Goal: Task Accomplishment & Management: Manage account settings

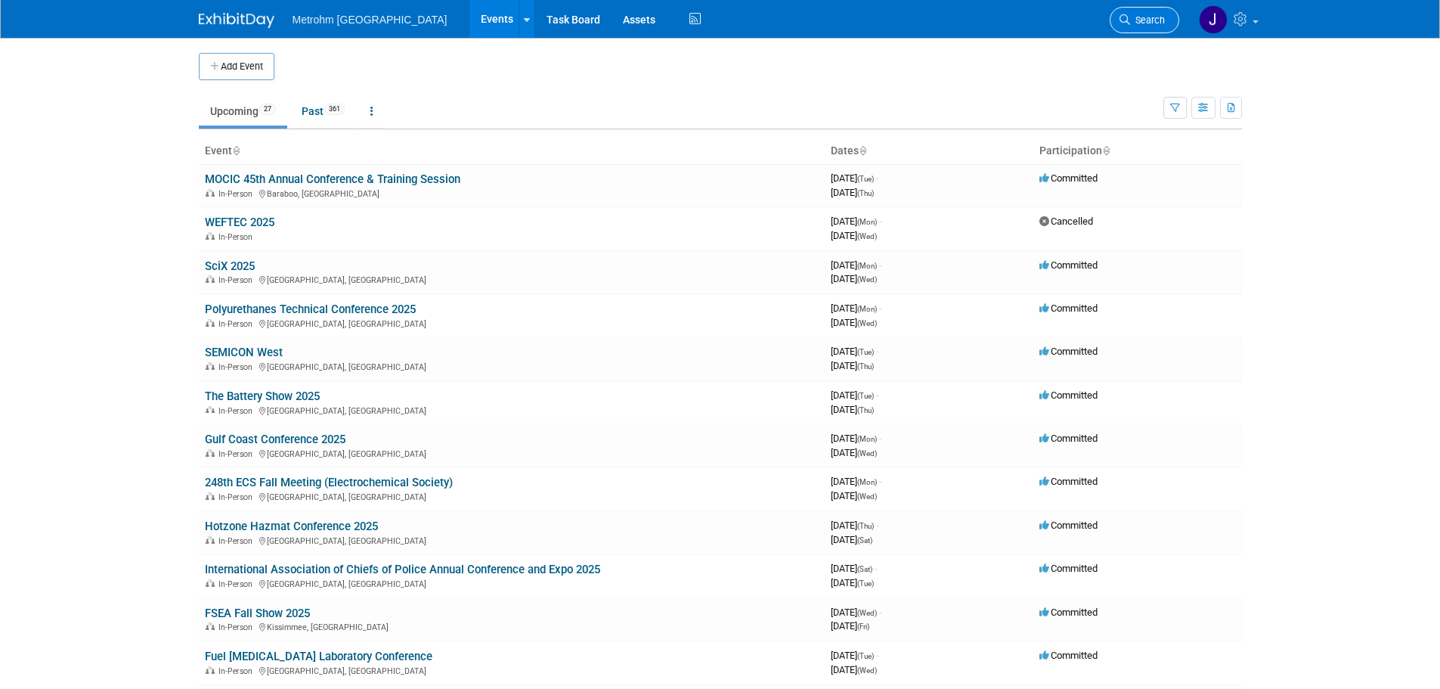
click at [1143, 20] on span "Search" at bounding box center [1147, 19] width 35 height 11
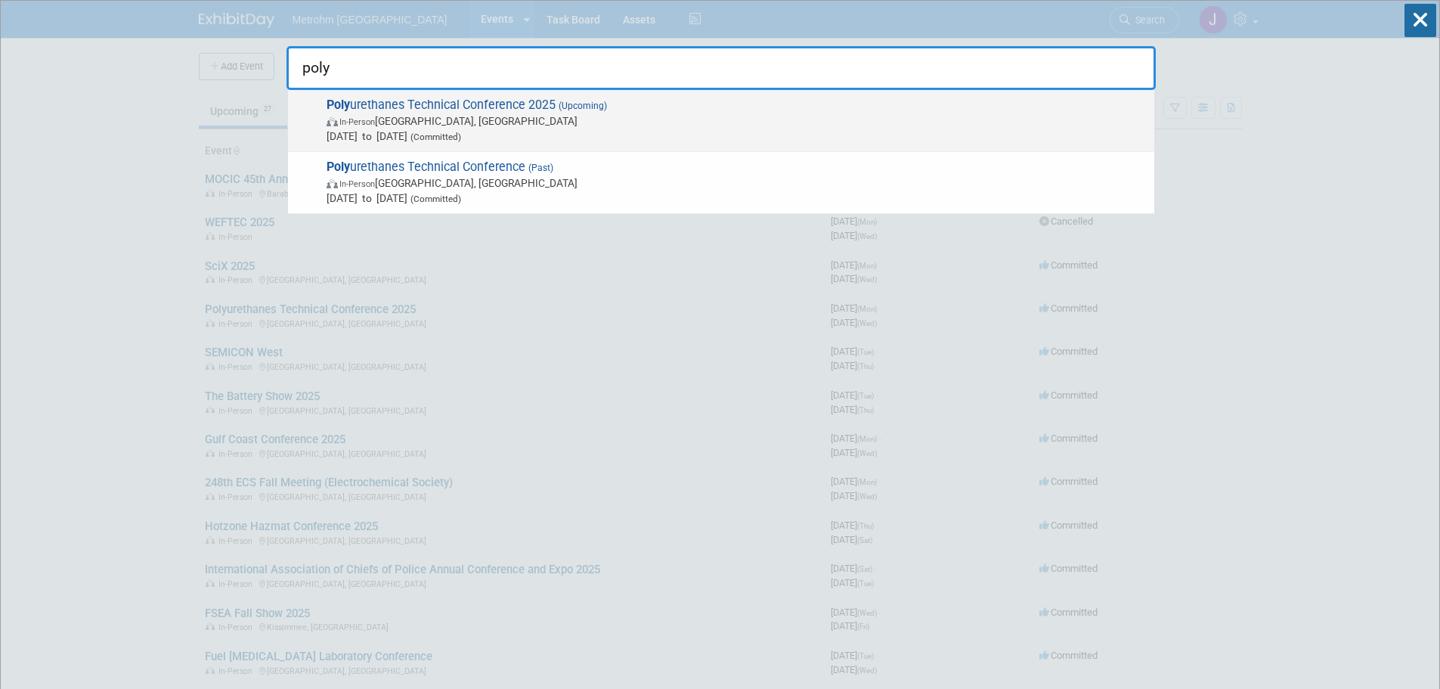
type input "poly"
click at [889, 139] on span "Oct 6, 2025 to Oct 8, 2025 (Committed)" at bounding box center [737, 136] width 820 height 15
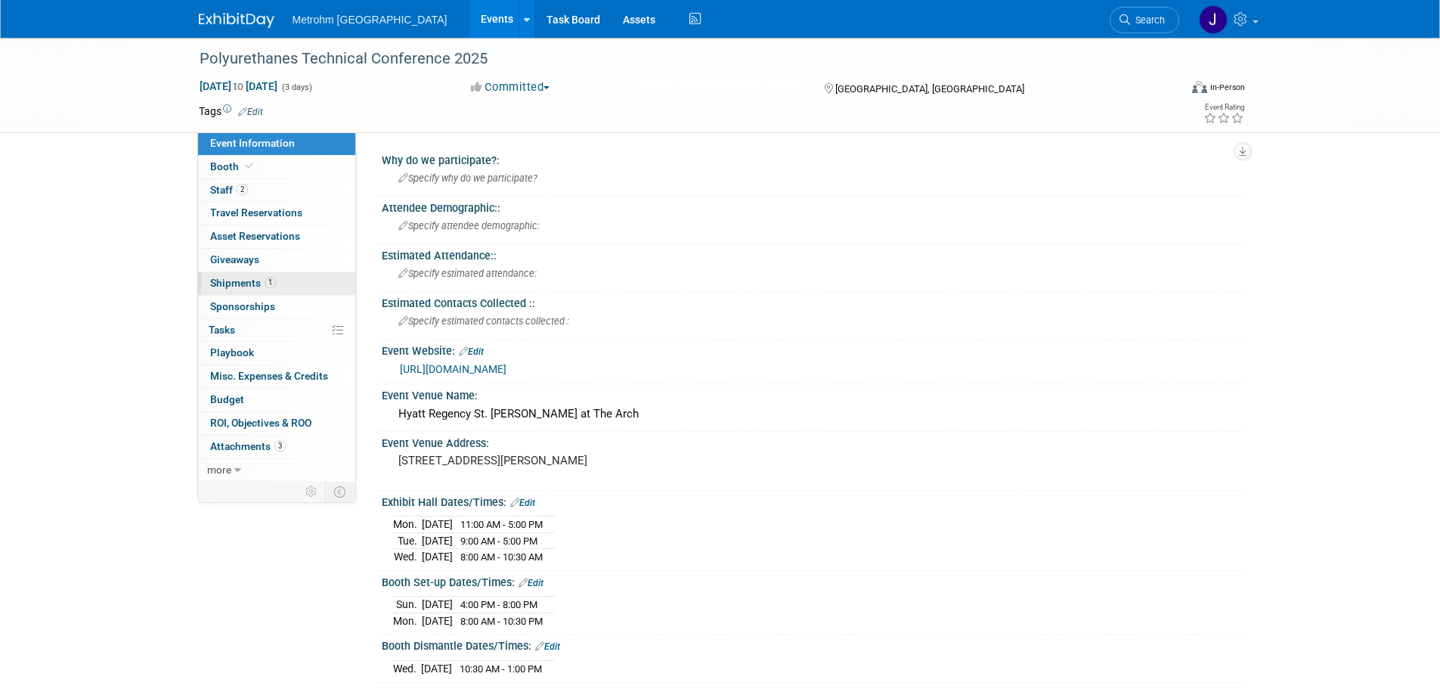
click at [291, 278] on link "1 Shipments 1" at bounding box center [276, 283] width 157 height 23
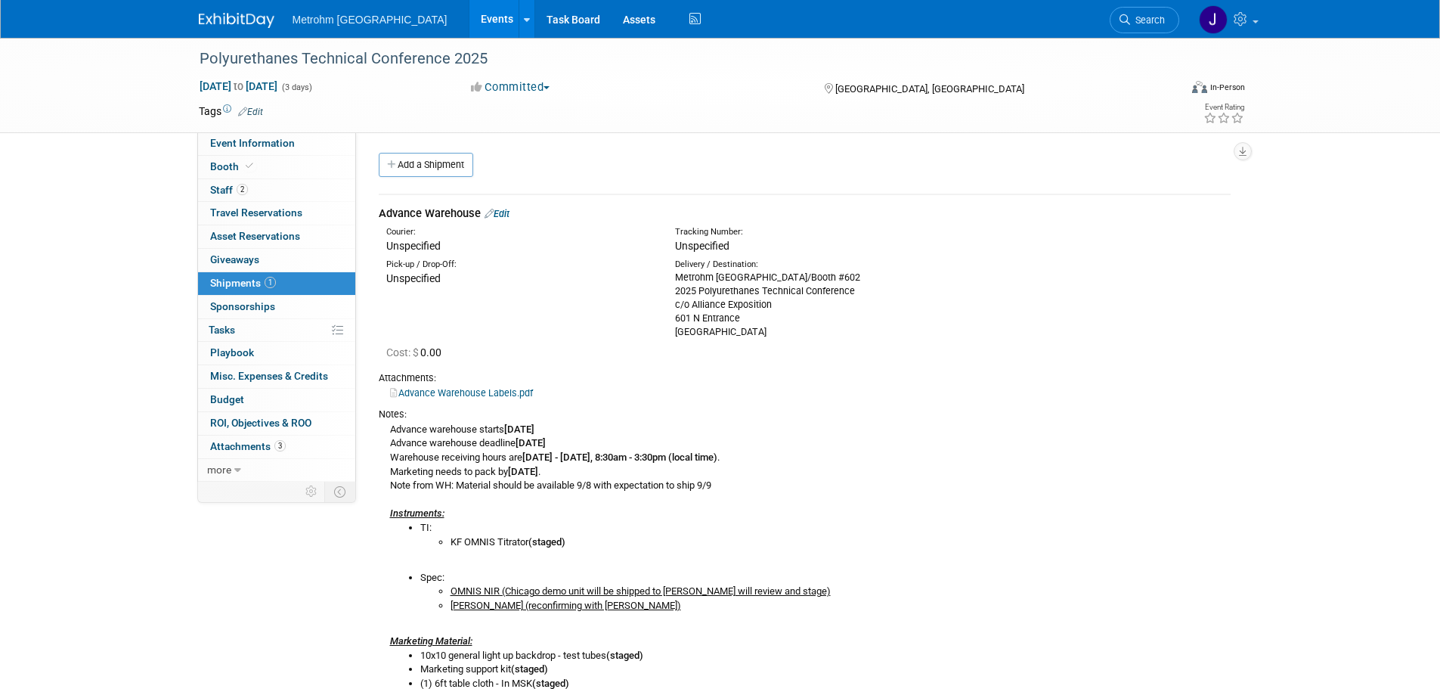
drag, startPoint x: 776, startPoint y: 330, endPoint x: 671, endPoint y: 281, distance: 115.3
click at [671, 281] on div "Delivery / Destination: Metrohm USA/Booth #602 2025 Polyurethanes Technical Con…" at bounding box center [808, 299] width 289 height 80
copy div "Metrohm USA/Booth #602 2025 Polyurethanes Technical Conference c/o Alliance Exp…"
click at [416, 66] on div "Polyurethanes Technical Conference 2025" at bounding box center [675, 58] width 963 height 27
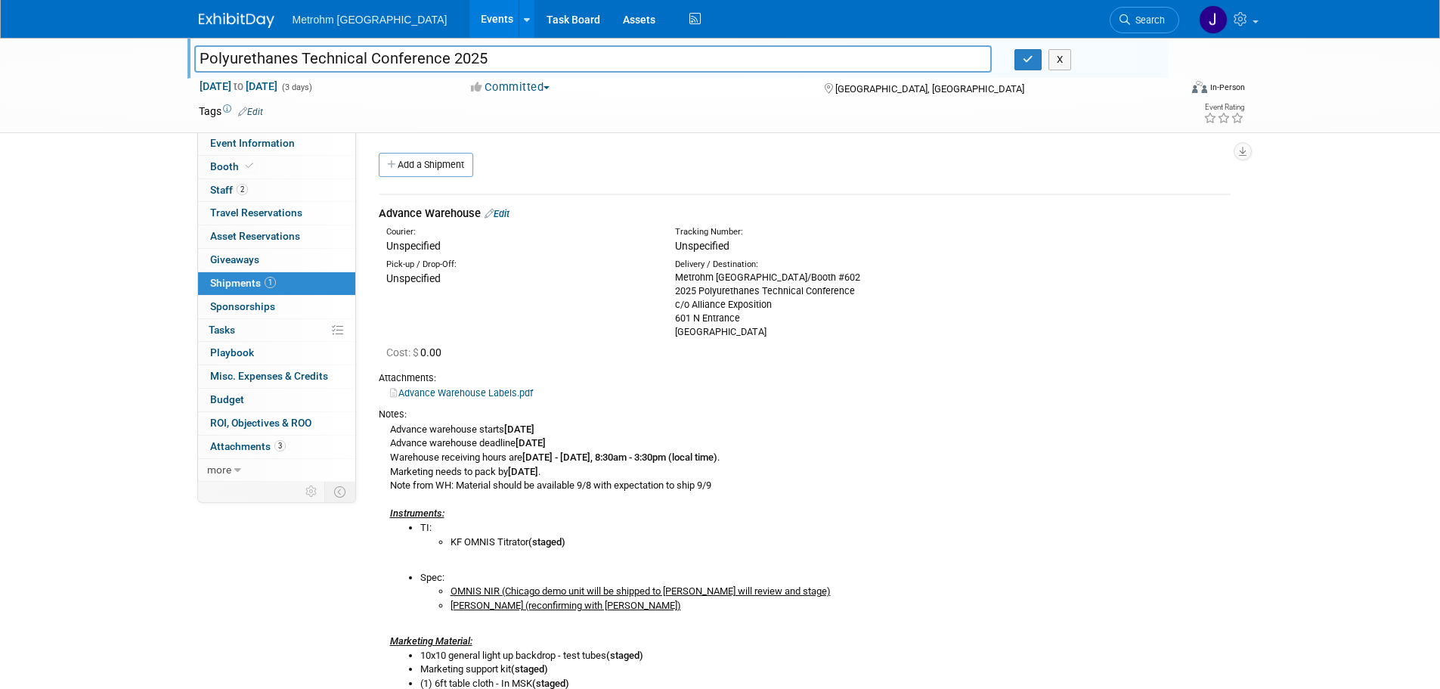
drag, startPoint x: 519, startPoint y: 64, endPoint x: 84, endPoint y: 56, distance: 434.9
click at [84, 56] on div "Polyurethanes Technical Conference 2025 Polyurethanes Technical Conference 2025…" at bounding box center [720, 85] width 1440 height 95
click at [1066, 58] on button "X" at bounding box center [1060, 59] width 23 height 21
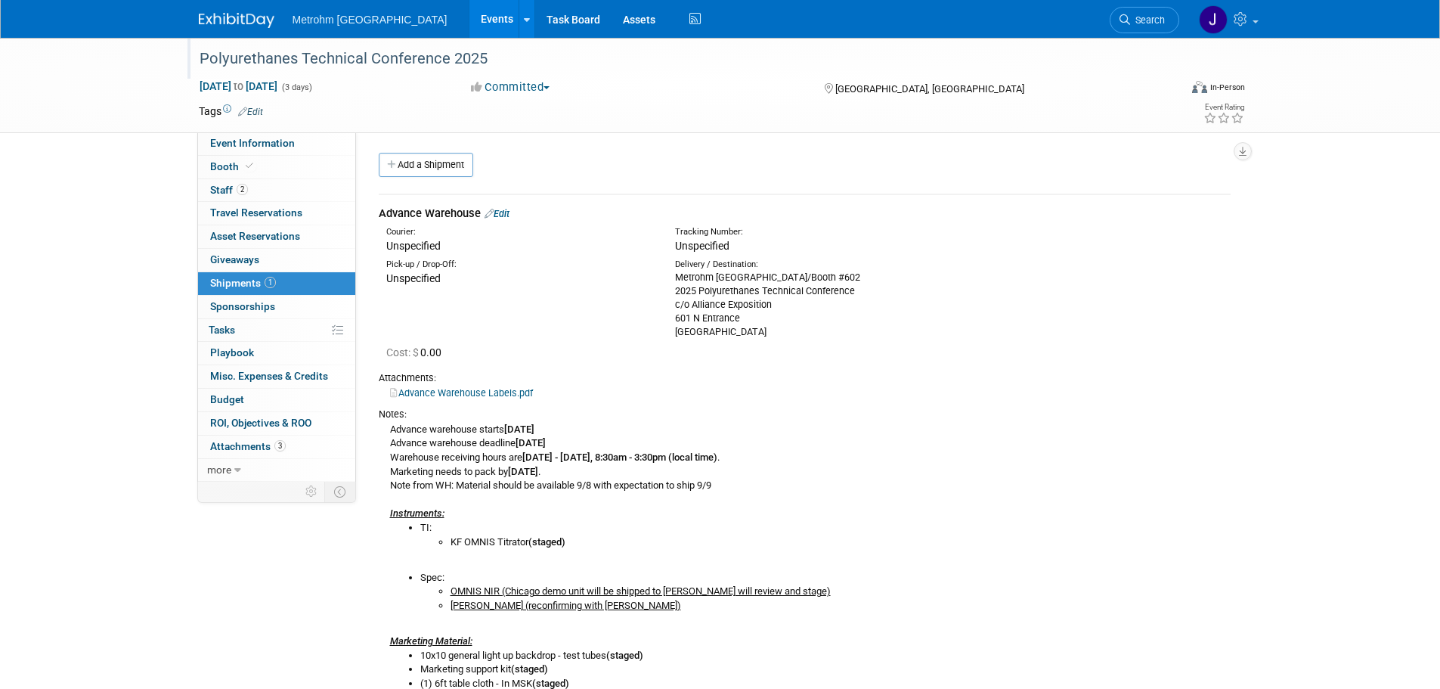
click at [504, 213] on link "Edit" at bounding box center [497, 213] width 25 height 11
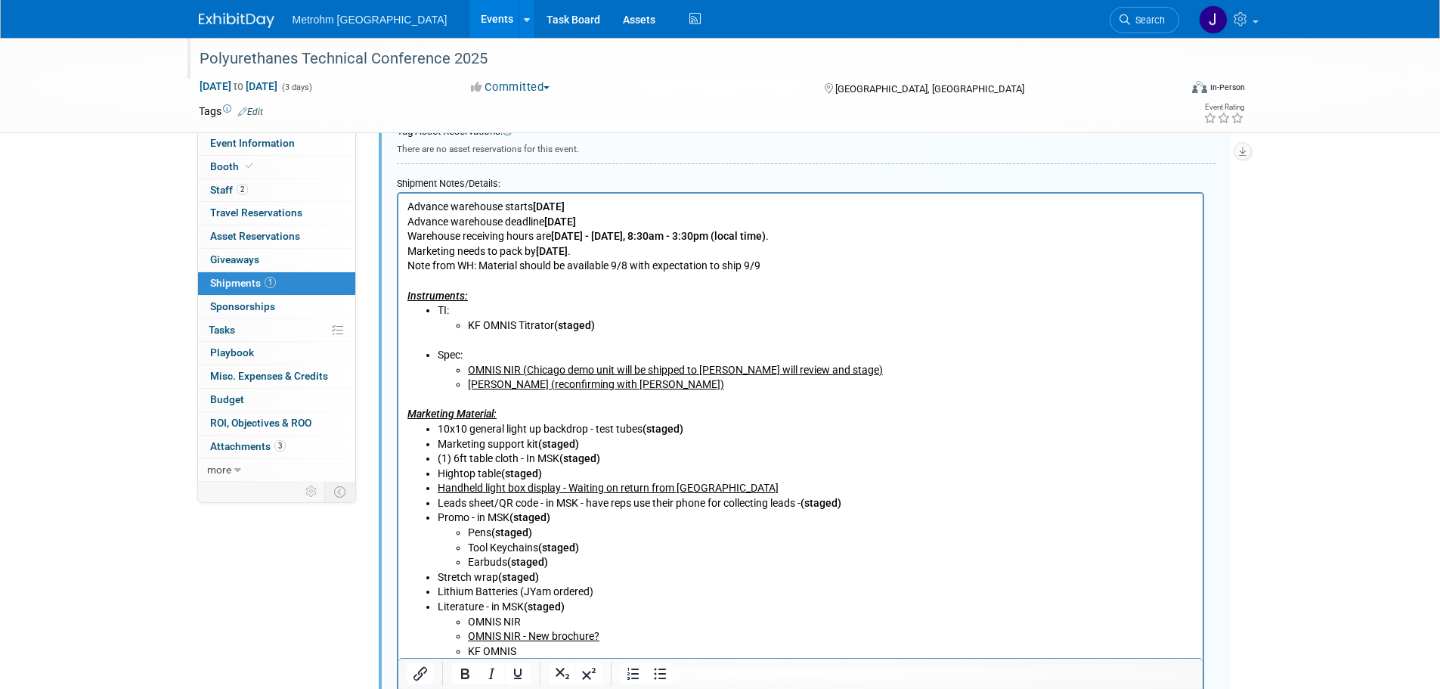
scroll to position [552, 0]
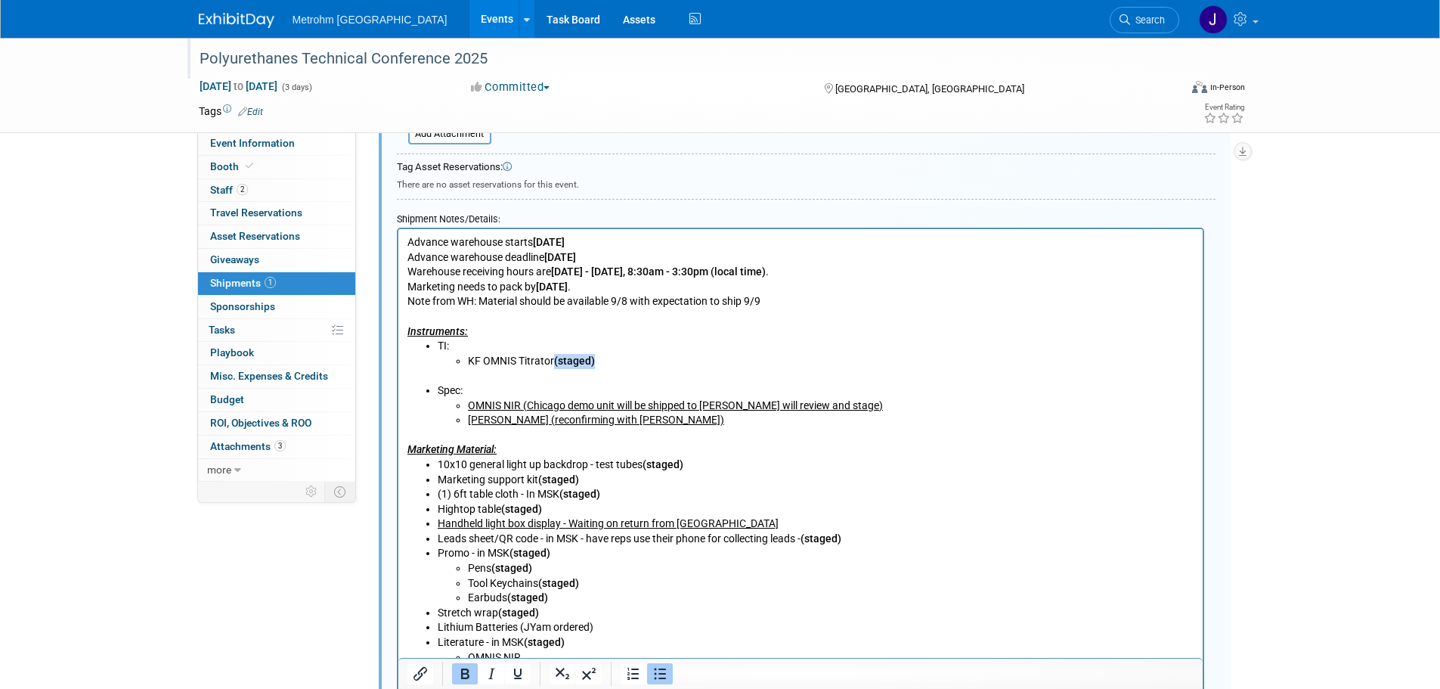
drag, startPoint x: 576, startPoint y: 363, endPoint x: 554, endPoint y: 366, distance: 22.9
click at [554, 366] on li "KF OMNIS Titrator (staged)" at bounding box center [830, 361] width 727 height 15
copy b "(staged)"
click at [903, 398] on li "OMNIS NIR (Chicago demo unit will be shipped to MUSA - Hannah will review and s…" at bounding box center [830, 405] width 727 height 15
click at [715, 419] on li "Mira P (reconfirming with Adam)" at bounding box center [830, 420] width 727 height 15
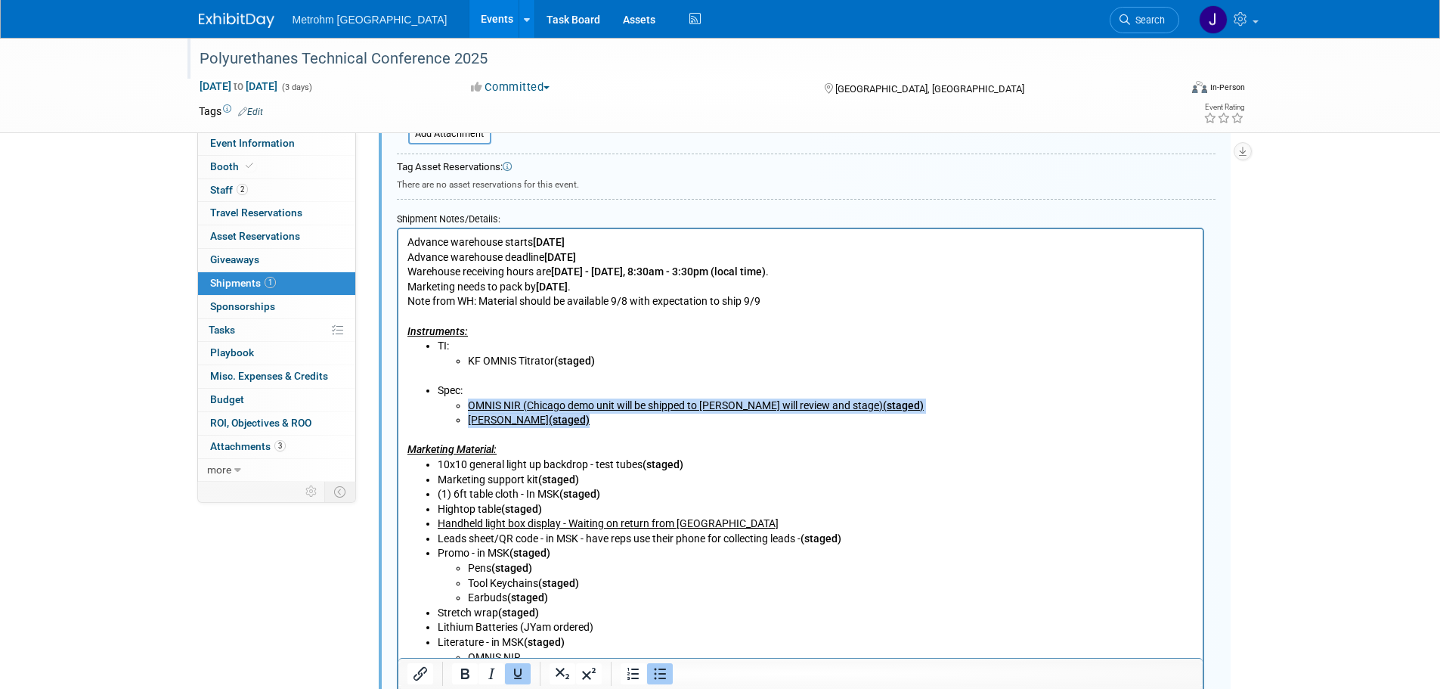
drag, startPoint x: 571, startPoint y: 417, endPoint x: 466, endPoint y: 404, distance: 106.0
click at [466, 404] on ul "OMNIS NIR (Chicago demo unit will be shipped to MUSA - Hannah will review and s…" at bounding box center [815, 412] width 757 height 29
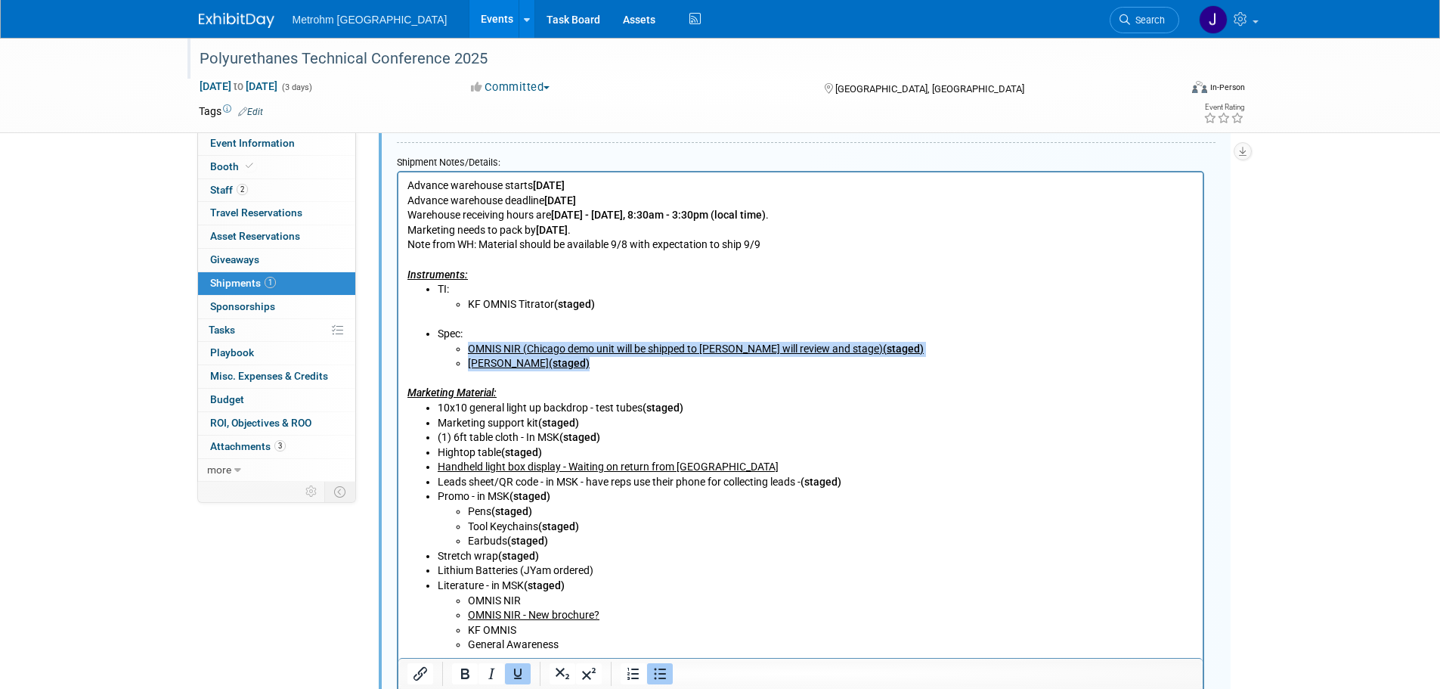
scroll to position [703, 0]
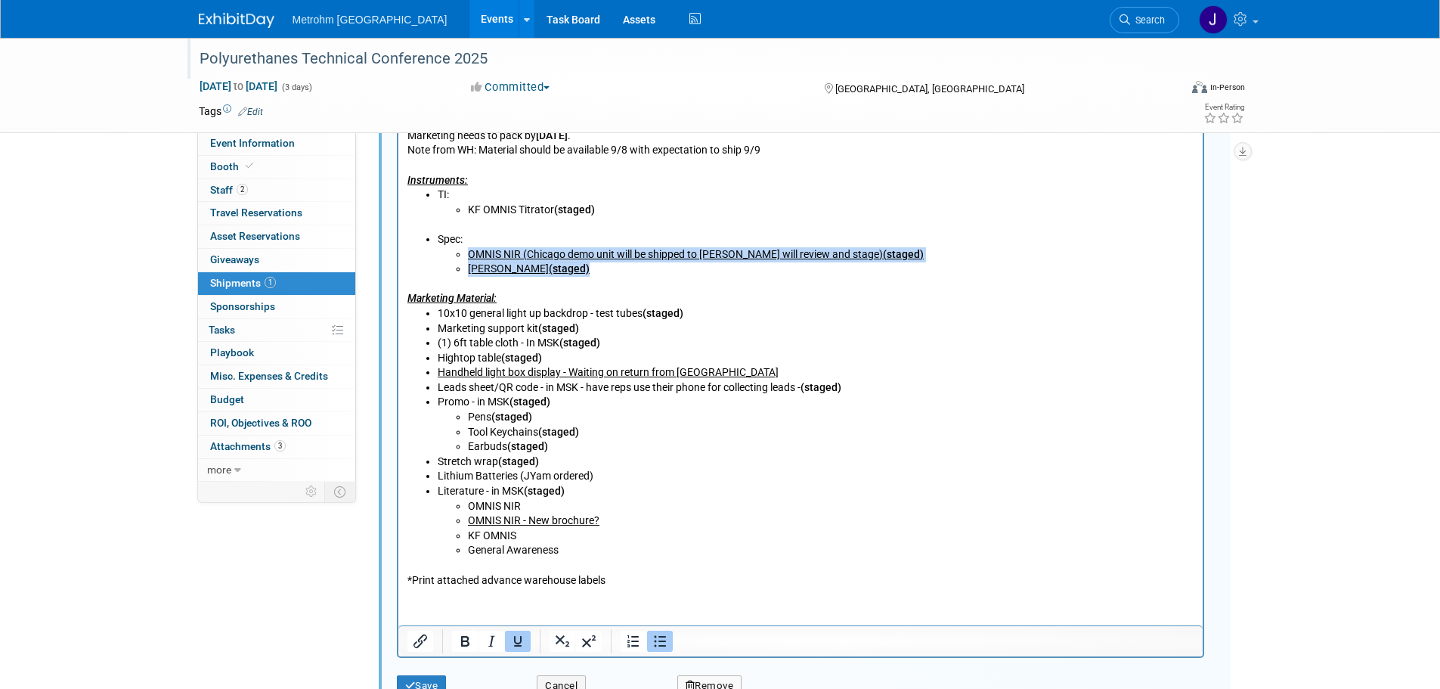
drag, startPoint x: 515, startPoint y: 641, endPoint x: 231, endPoint y: 532, distance: 304.5
click at [515, 641] on icon "Underline" at bounding box center [517, 641] width 8 height 11
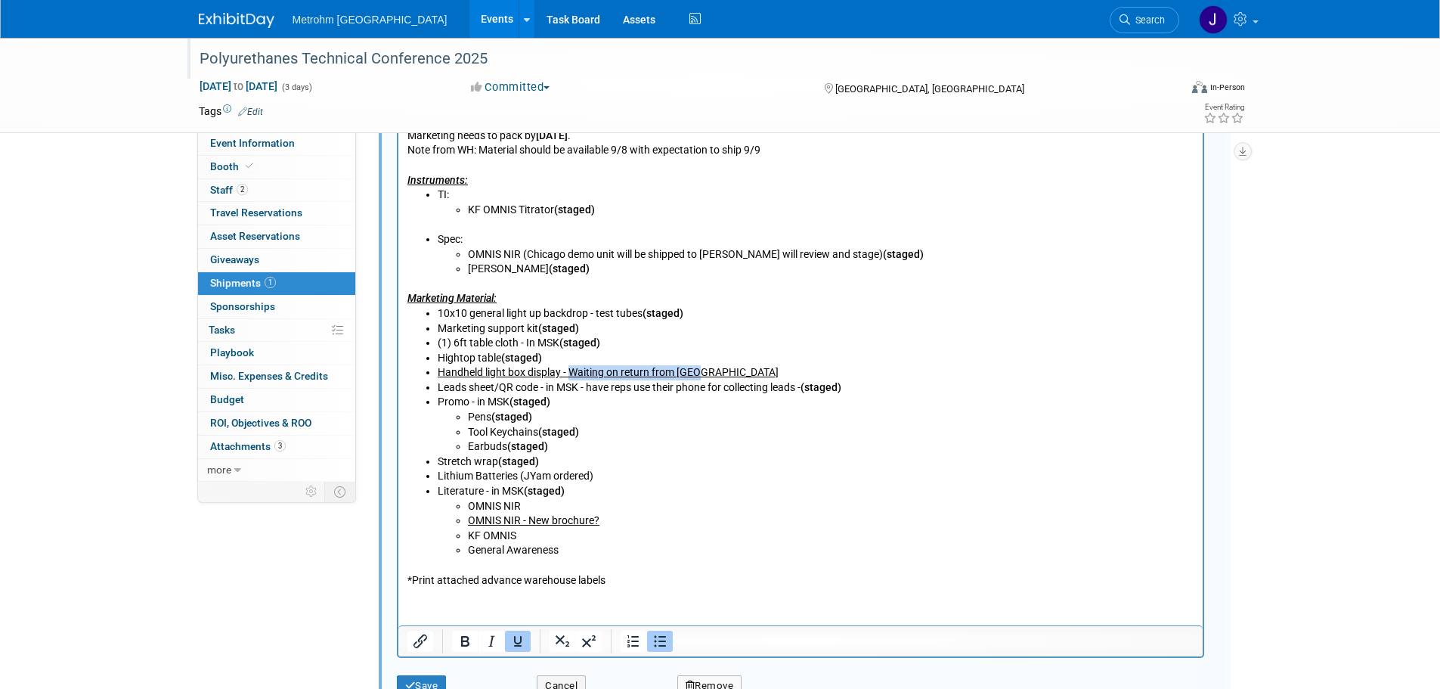
drag, startPoint x: 715, startPoint y: 371, endPoint x: 573, endPoint y: 370, distance: 142.2
click at [573, 370] on li "Handheld light box display - Waiting on return from GNOA" at bounding box center [815, 372] width 757 height 15
drag, startPoint x: 616, startPoint y: 373, endPoint x: 438, endPoint y: 372, distance: 178.5
click at [438, 372] on li "Handheld light box display - (staged)" at bounding box center [815, 372] width 757 height 15
click at [515, 637] on icon "Underline" at bounding box center [517, 641] width 8 height 11
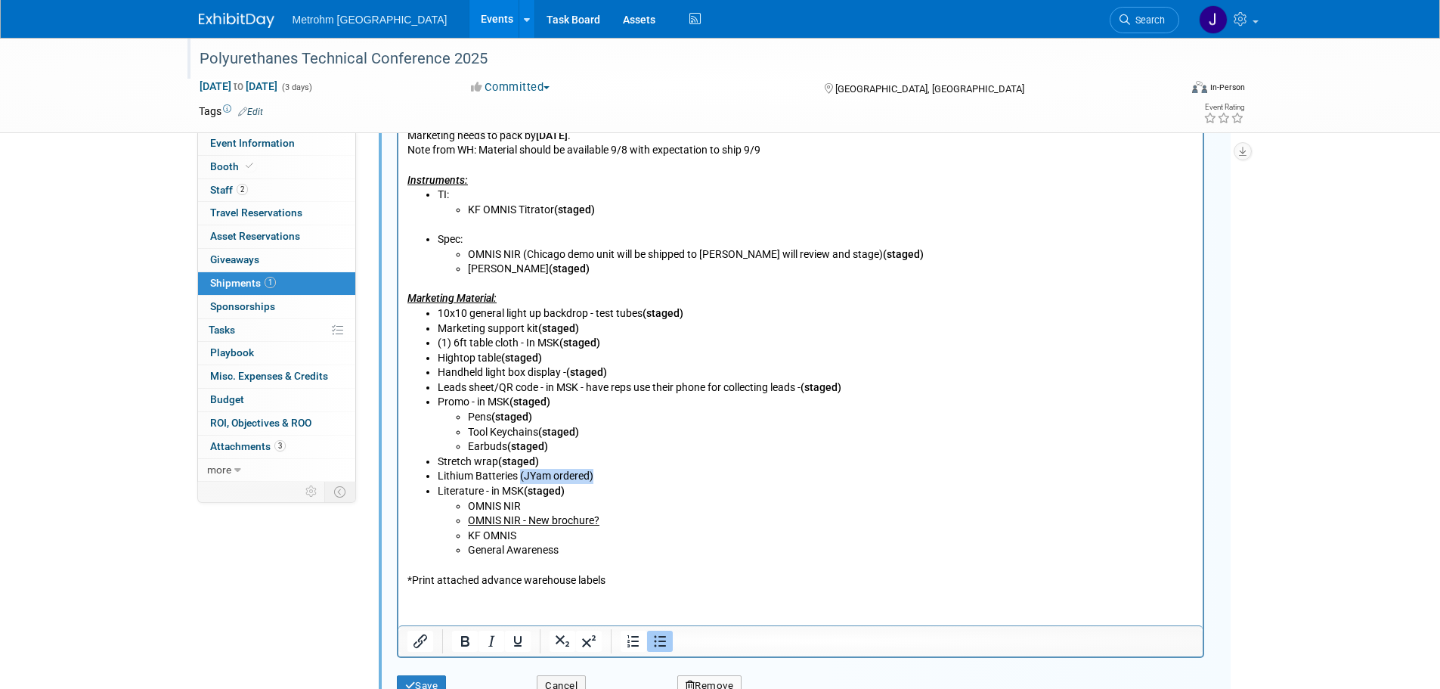
drag, startPoint x: 600, startPoint y: 478, endPoint x: 519, endPoint y: 476, distance: 80.2
click at [519, 476] on li "Lithium Batteries (JYam ordered)" at bounding box center [815, 476] width 757 height 15
click at [586, 476] on li "Lithium Batteries (JYam ordered)" at bounding box center [815, 476] width 757 height 15
click at [638, 480] on li "Lithium Batteries (JYam ordered)" at bounding box center [815, 476] width 757 height 15
click at [612, 520] on li "OMNIS NIR - New brochure?" at bounding box center [830, 520] width 727 height 15
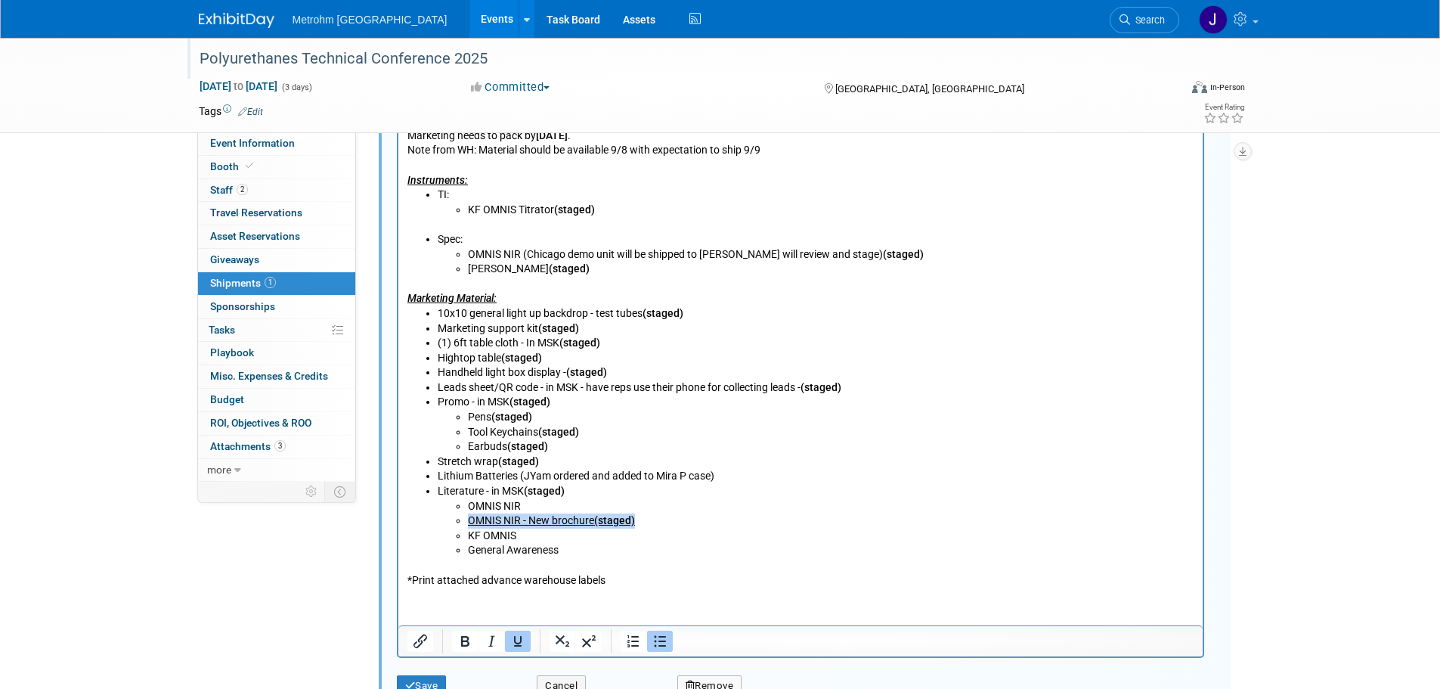
drag, startPoint x: 492, startPoint y: 515, endPoint x: 455, endPoint y: 516, distance: 37.1
click at [467, 516] on li "OMNIS NIR - New brochure (staged)" at bounding box center [830, 520] width 727 height 15
click at [519, 644] on icon "Underline" at bounding box center [518, 641] width 18 height 18
click at [737, 538] on li "KF OMNIS" at bounding box center [830, 536] width 727 height 15
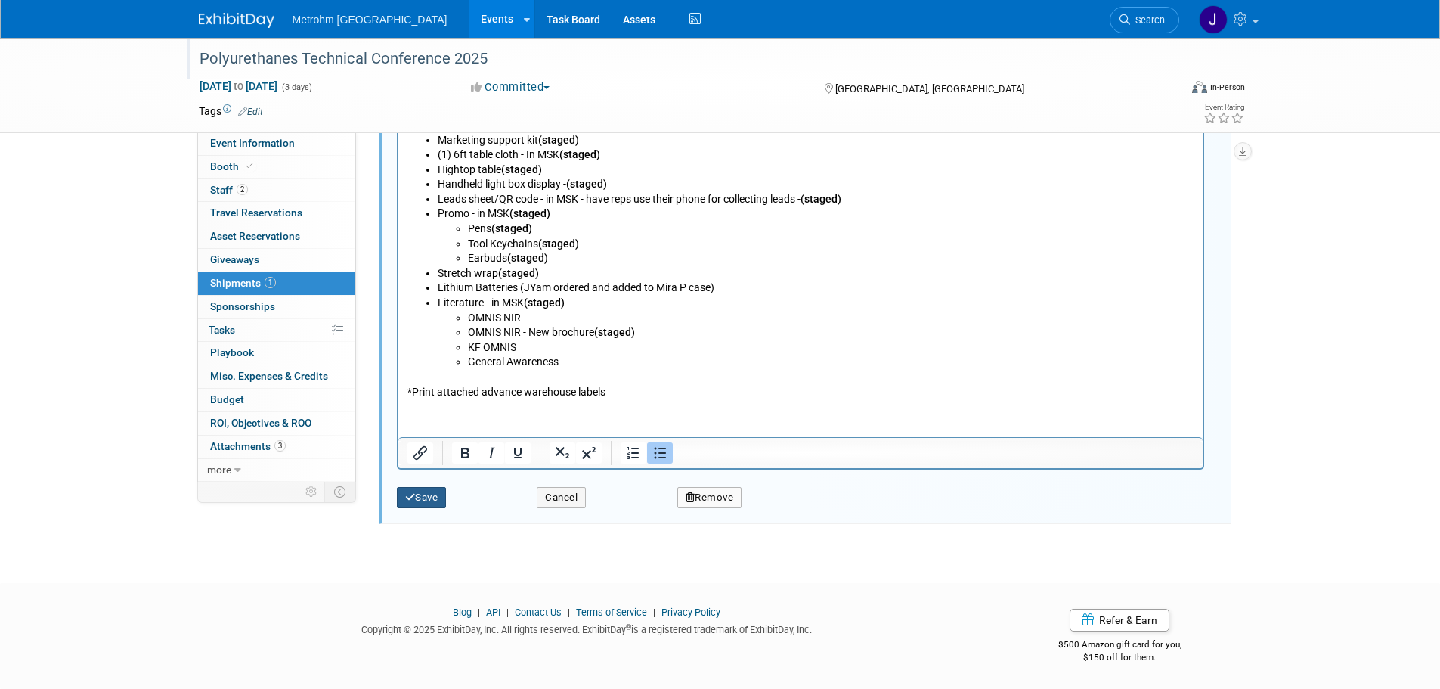
click at [427, 498] on button "Save" at bounding box center [422, 497] width 50 height 21
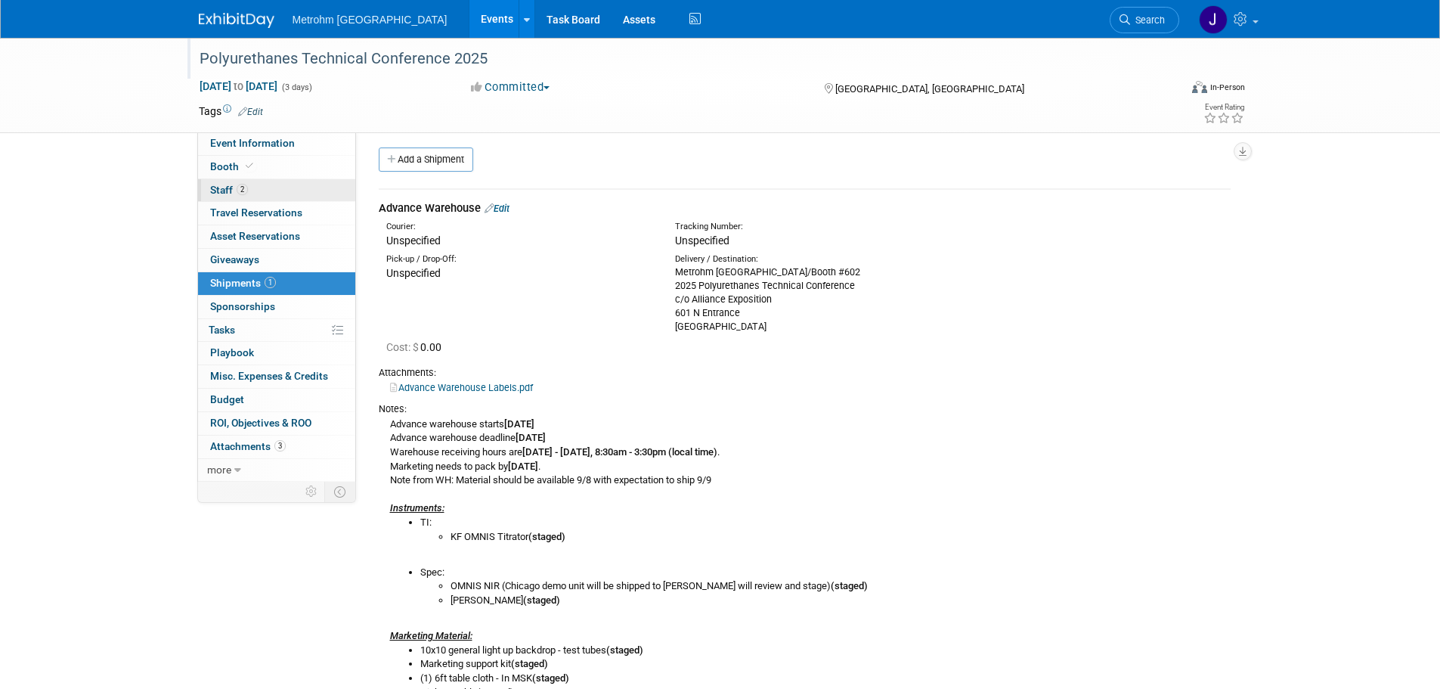
scroll to position [0, 0]
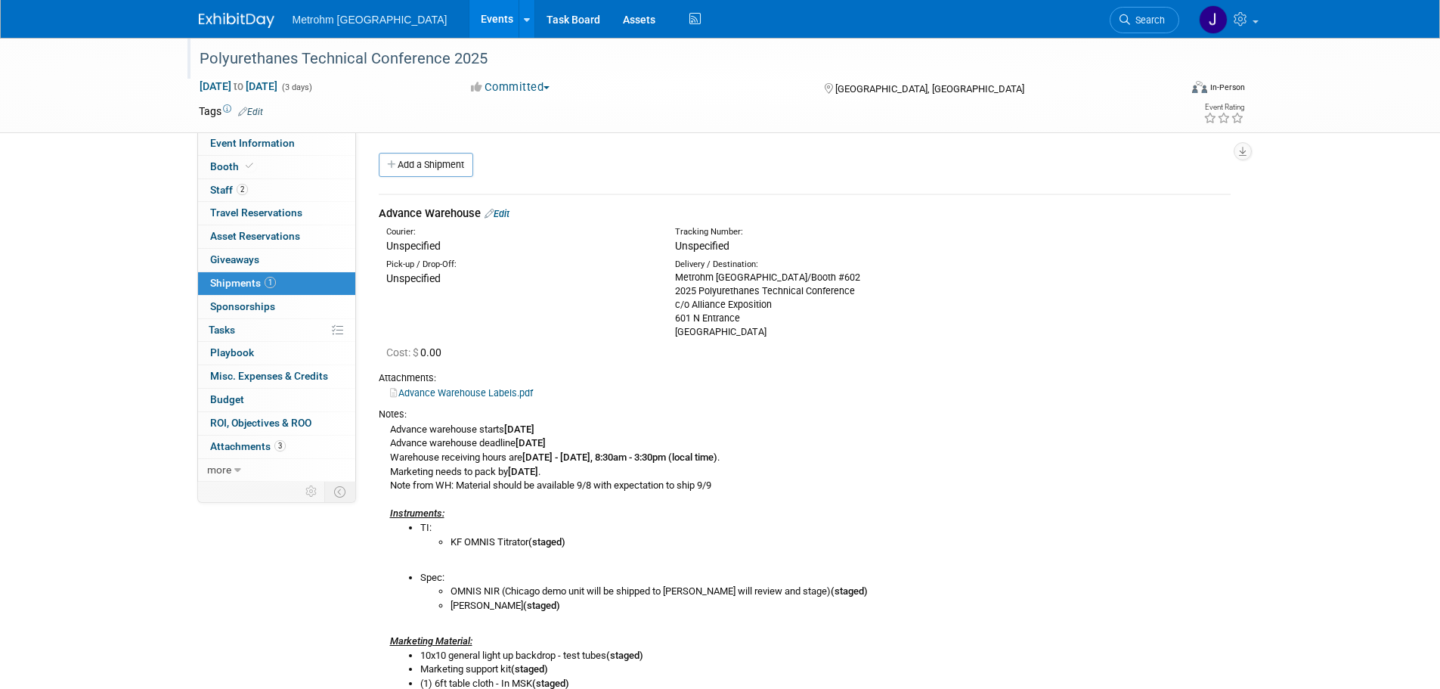
click at [199, 15] on img at bounding box center [237, 20] width 76 height 15
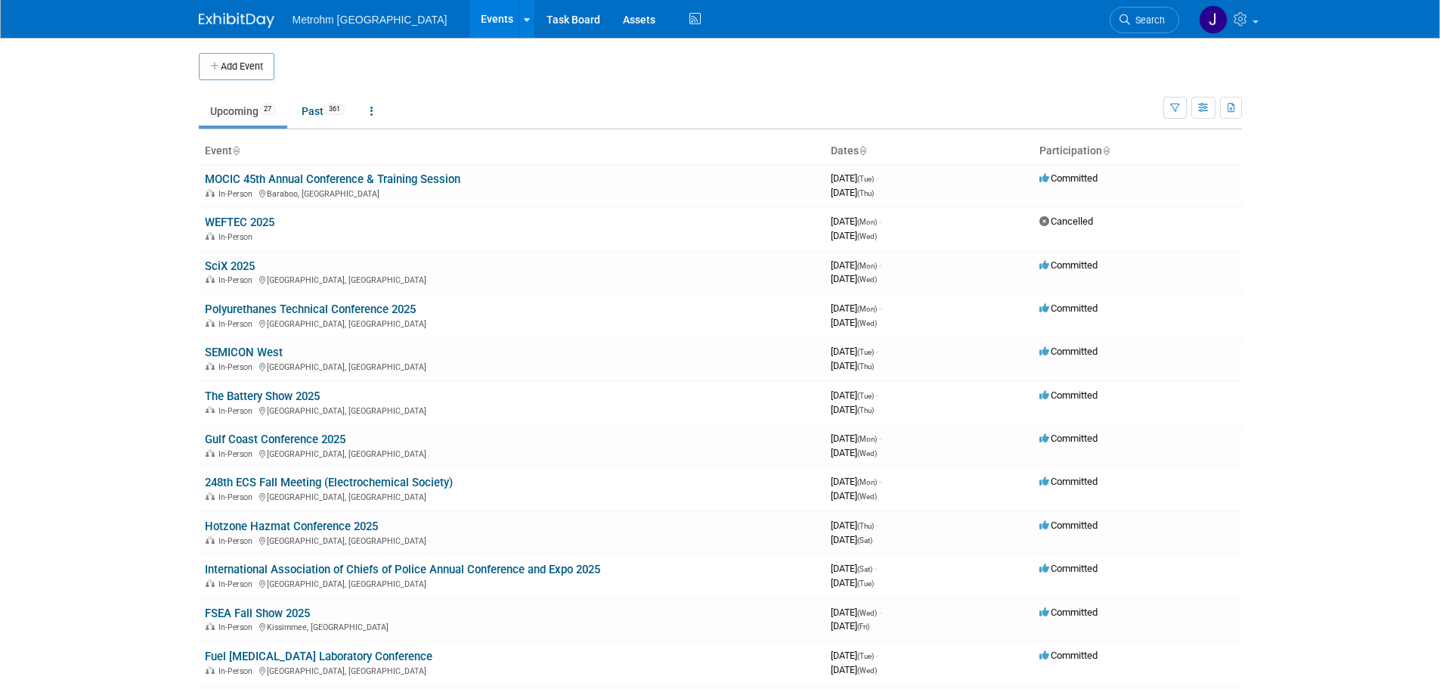
click at [216, 12] on link at bounding box center [246, 13] width 94 height 12
